Goal: Task Accomplishment & Management: Complete application form

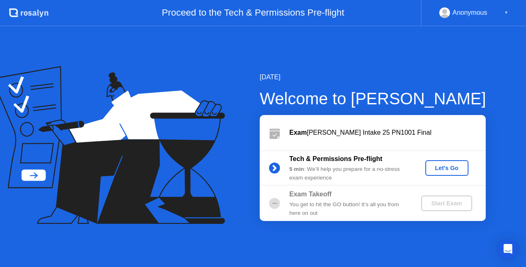
click at [444, 167] on div "Let's Go" at bounding box center [447, 168] width 37 height 7
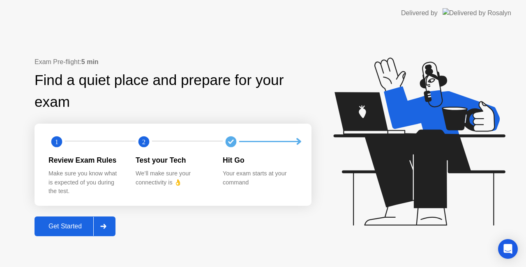
click at [66, 218] on button "Get Started" at bounding box center [75, 227] width 81 height 20
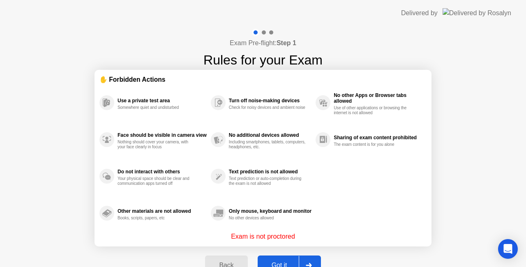
click at [282, 259] on button "Got it" at bounding box center [289, 266] width 63 height 20
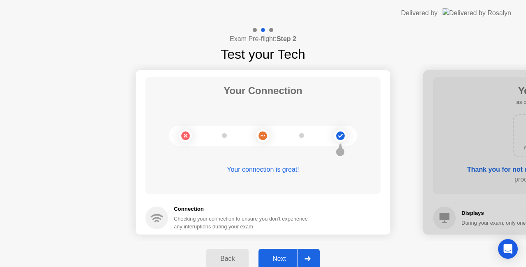
click at [282, 259] on div "Next" at bounding box center [279, 258] width 37 height 7
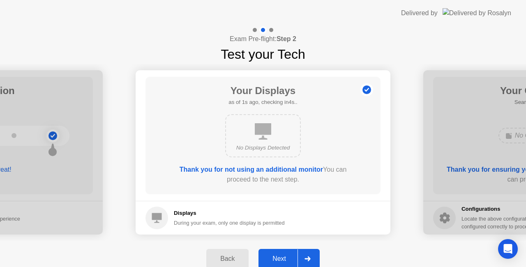
click at [282, 259] on div "Next" at bounding box center [279, 258] width 37 height 7
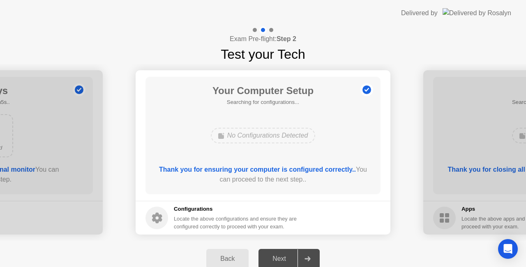
click at [282, 259] on div "Next" at bounding box center [279, 258] width 37 height 7
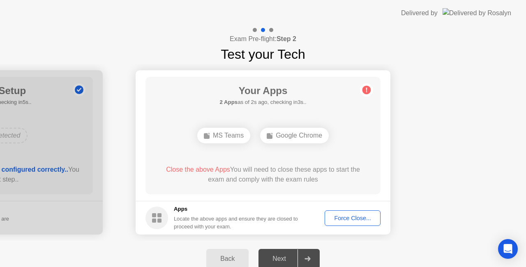
click at [208, 171] on span "Close the above Apps" at bounding box center [198, 169] width 64 height 7
click at [345, 219] on div "Force Close..." at bounding box center [353, 218] width 50 height 7
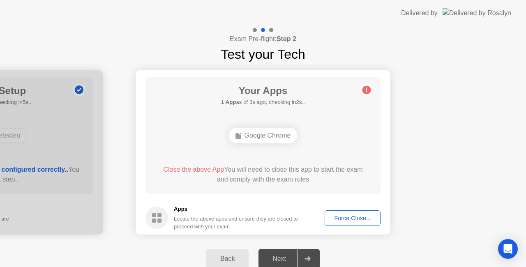
click at [361, 215] on div "Force Close..." at bounding box center [353, 218] width 50 height 7
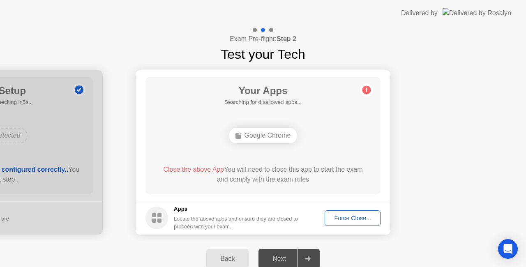
click at [358, 217] on div "Force Close..." at bounding box center [353, 218] width 50 height 7
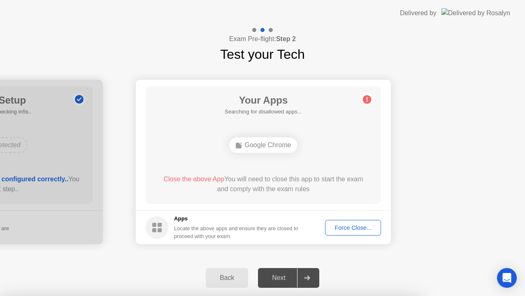
drag, startPoint x: 290, startPoint y: 181, endPoint x: 290, endPoint y: 190, distance: 9.0
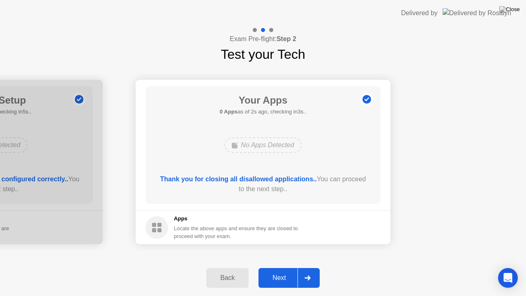
click at [289, 267] on div "Next" at bounding box center [279, 277] width 37 height 7
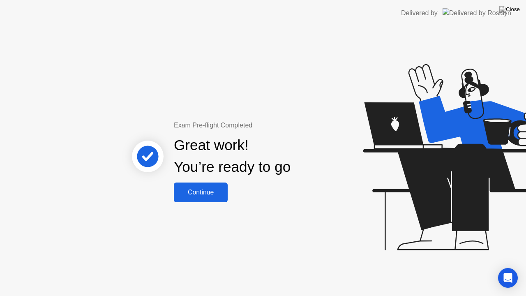
click at [193, 194] on div "Continue" at bounding box center [200, 192] width 49 height 7
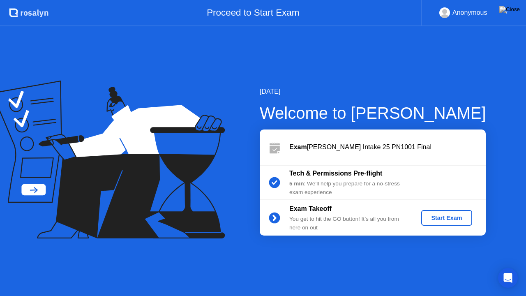
click at [455, 218] on div "Start Exam" at bounding box center [447, 218] width 44 height 7
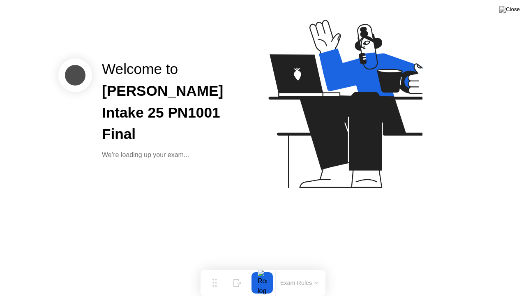
click at [294, 267] on button "Exam Rules" at bounding box center [300, 282] width 44 height 7
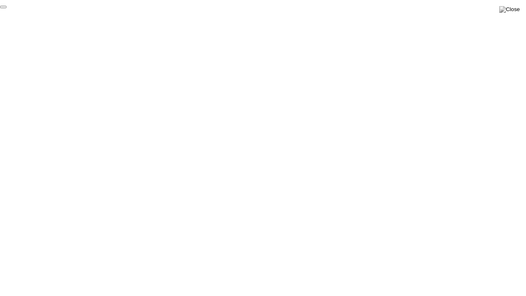
click div "End Proctoring Session"
